Goal: Information Seeking & Learning: Learn about a topic

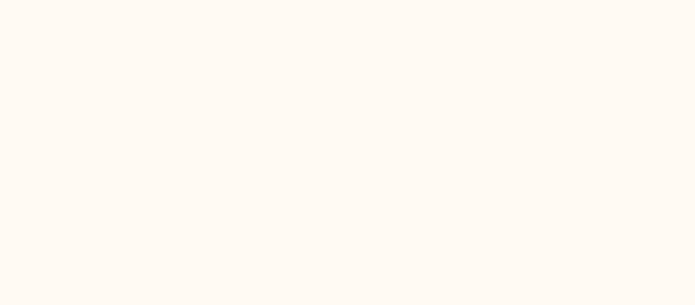
click at [148, 0] on html at bounding box center [347, 0] width 695 height 0
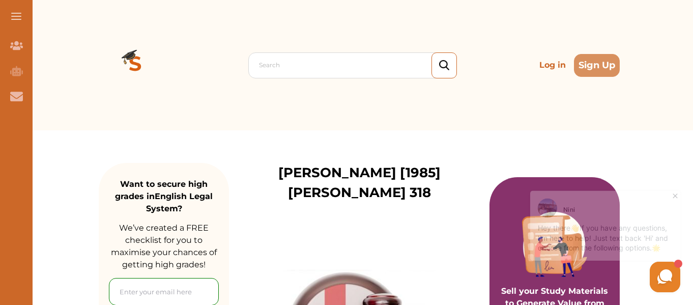
click at [662, 268] on icon at bounding box center [664, 276] width 19 height 19
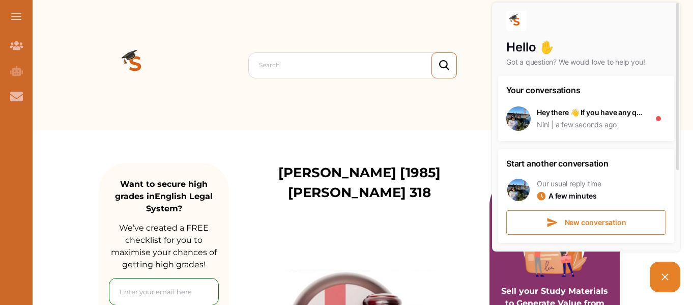
click at [467, 122] on div "Hello ✋ Got a question? We would love to help you! Your conversations Hey there…" at bounding box center [566, 147] width 234 height 295
click at [672, 273] on picture at bounding box center [665, 277] width 31 height 31
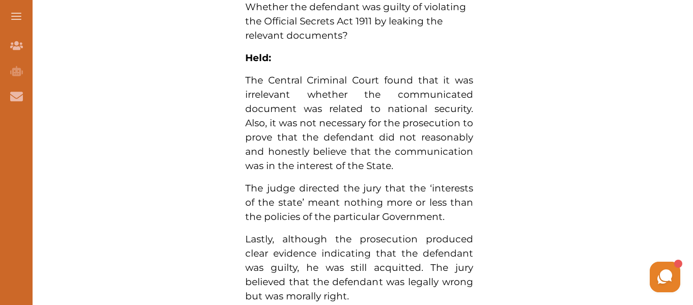
scroll to position [721, 0]
